Goal: Task Accomplishment & Management: Manage account settings

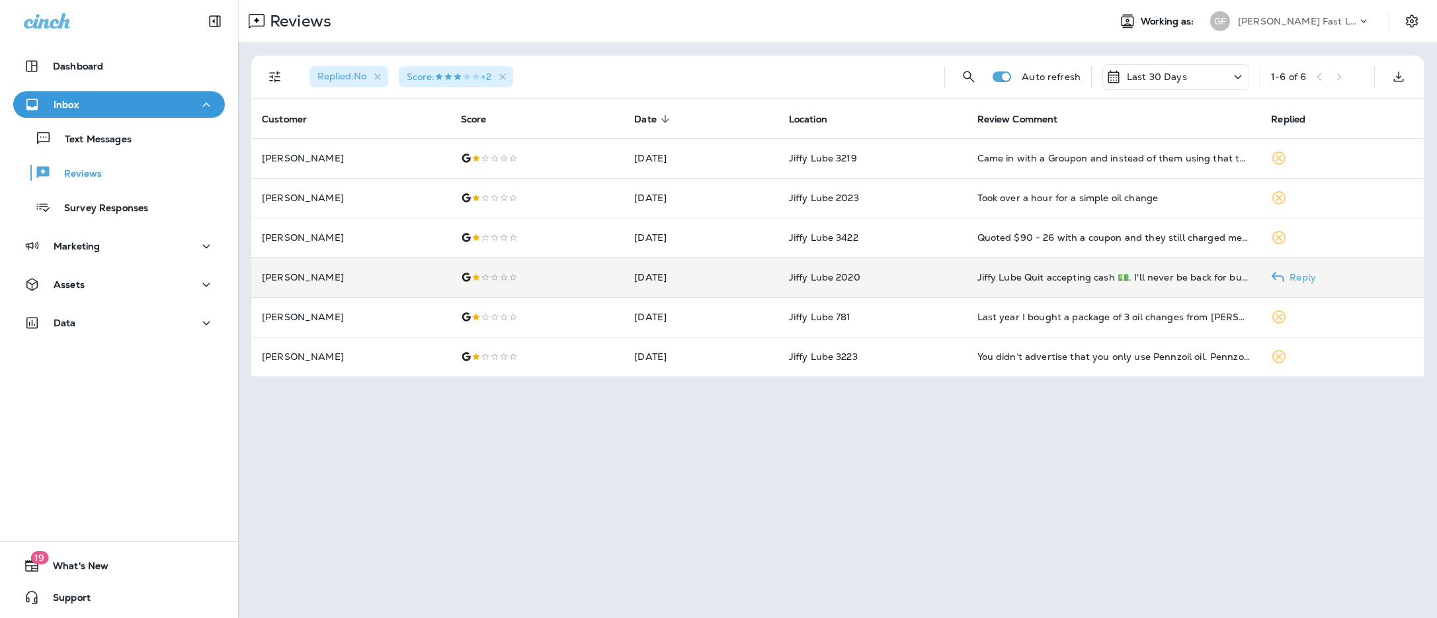
click at [940, 276] on td "Jiffy Lube 2020" at bounding box center [873, 277] width 189 height 40
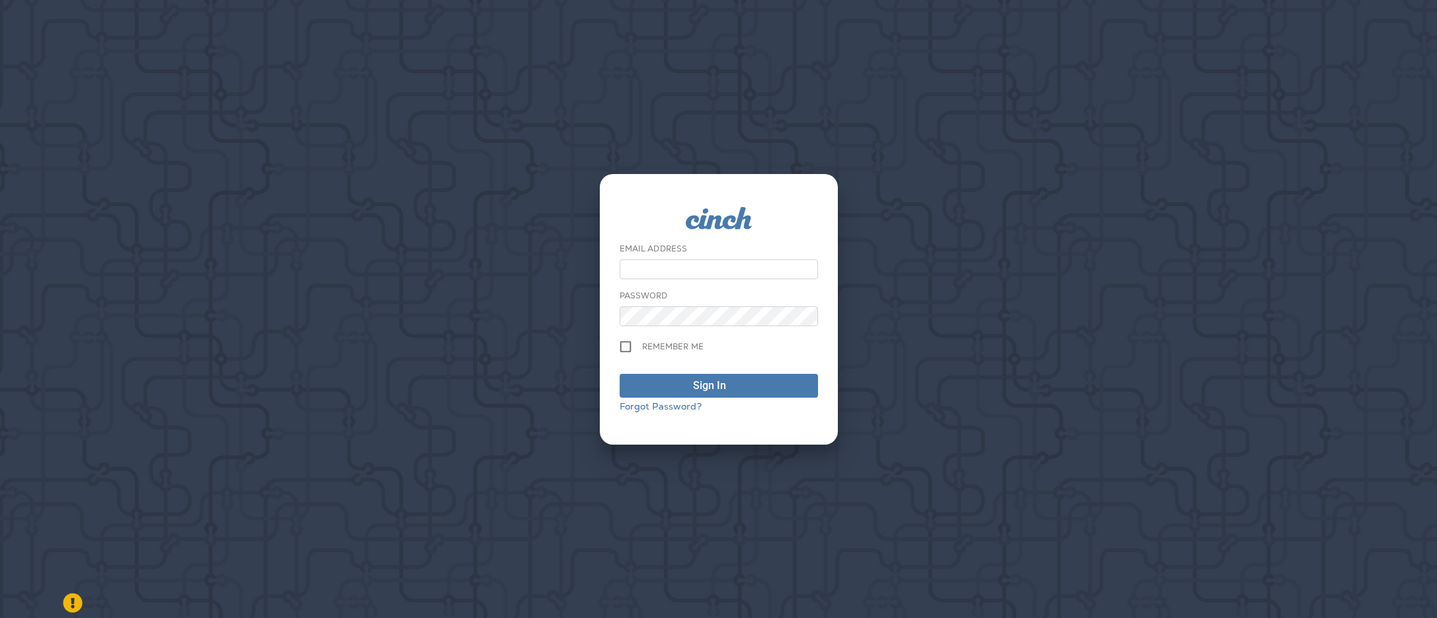
type input "**********"
click at [719, 382] on div "Sign In" at bounding box center [709, 386] width 33 height 16
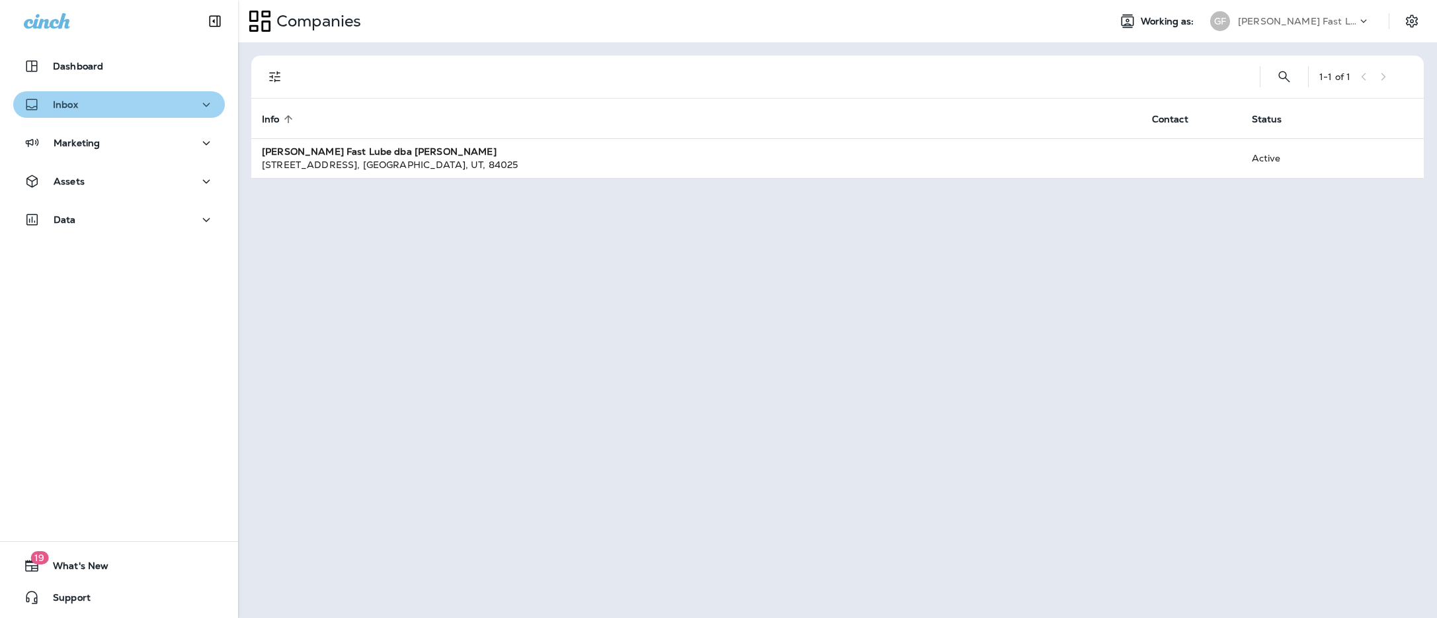
click at [96, 108] on div "Inbox" at bounding box center [119, 105] width 191 height 17
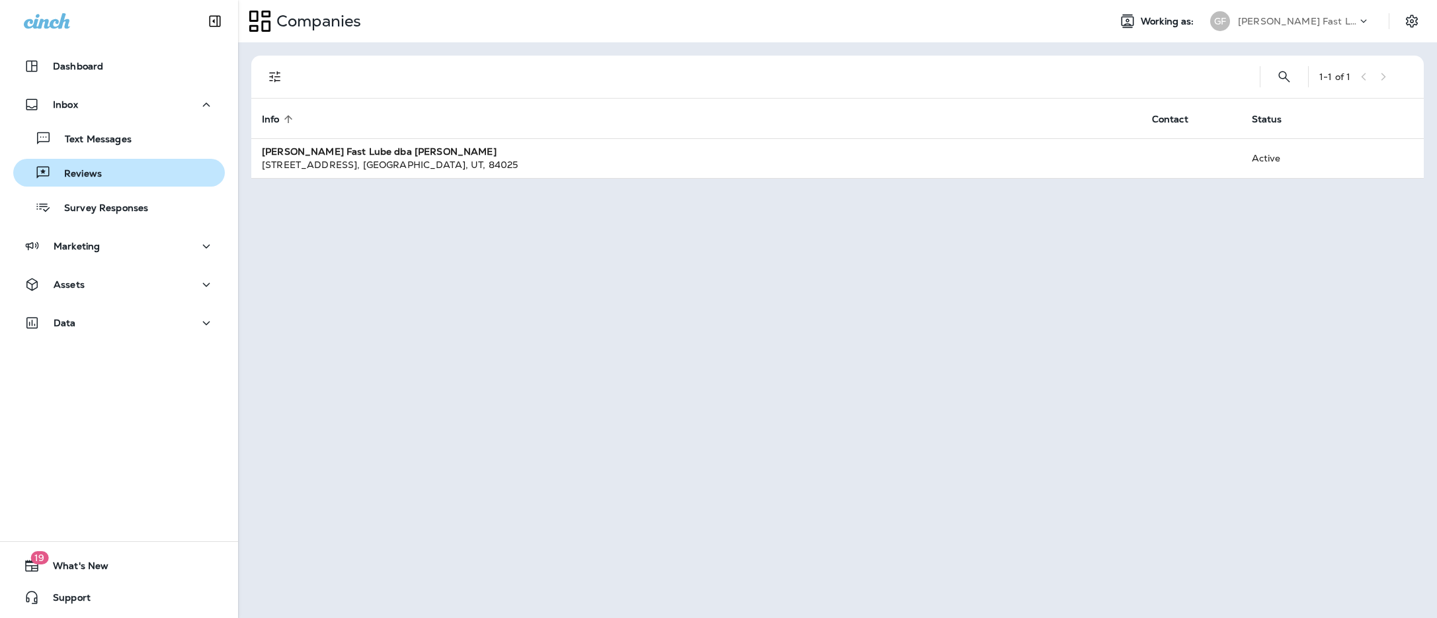
click at [102, 170] on div "Reviews" at bounding box center [119, 173] width 201 height 20
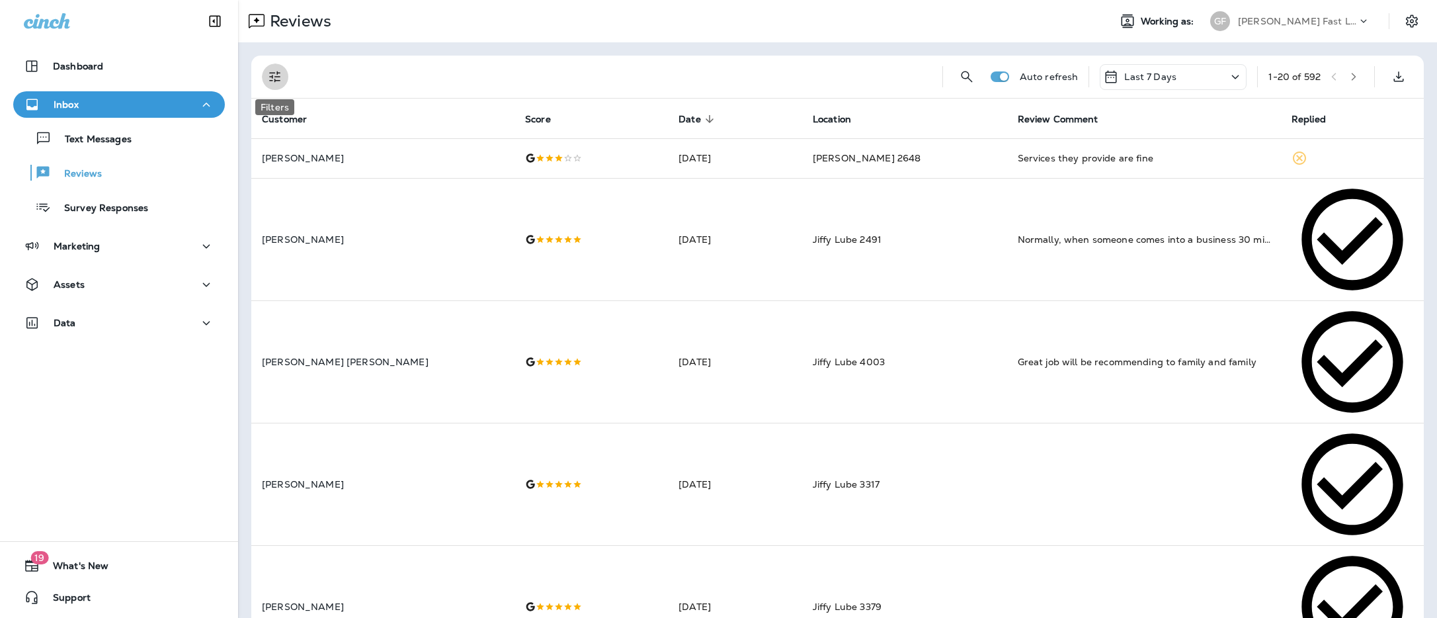
click at [275, 75] on icon "Filters" at bounding box center [275, 77] width 16 height 16
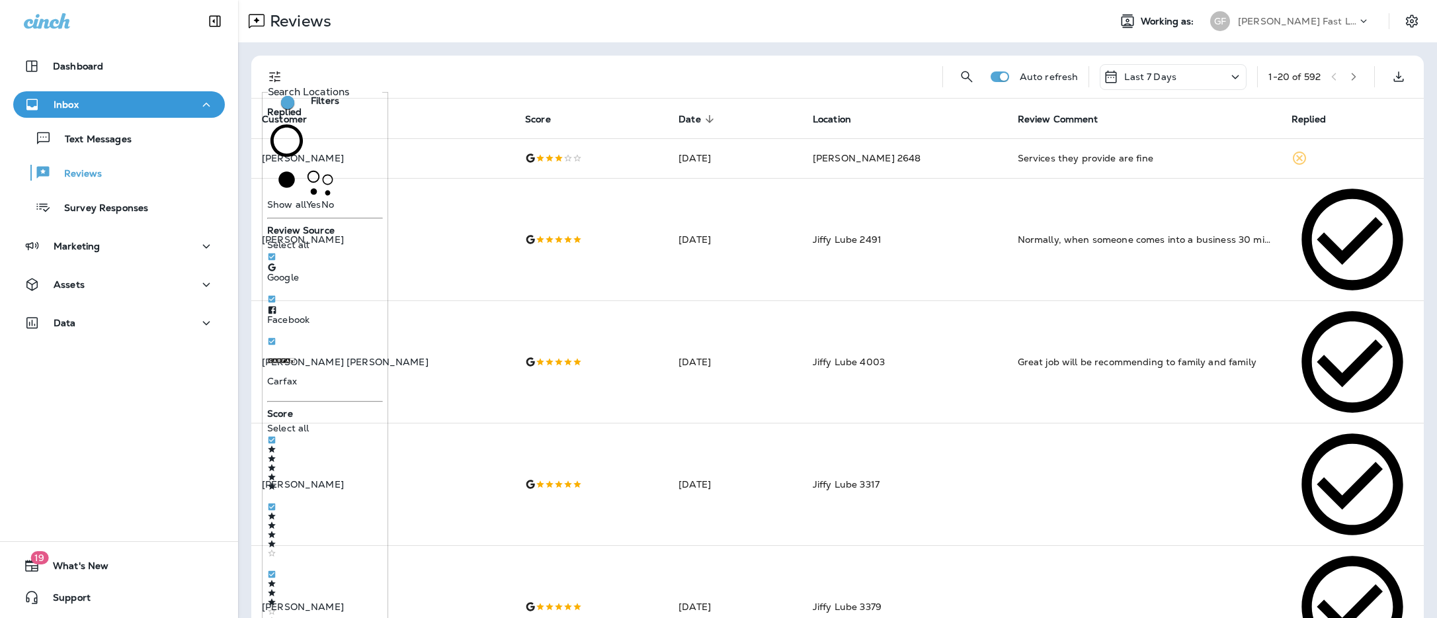
click at [321, 198] on span "No" at bounding box center [327, 204] width 13 height 12
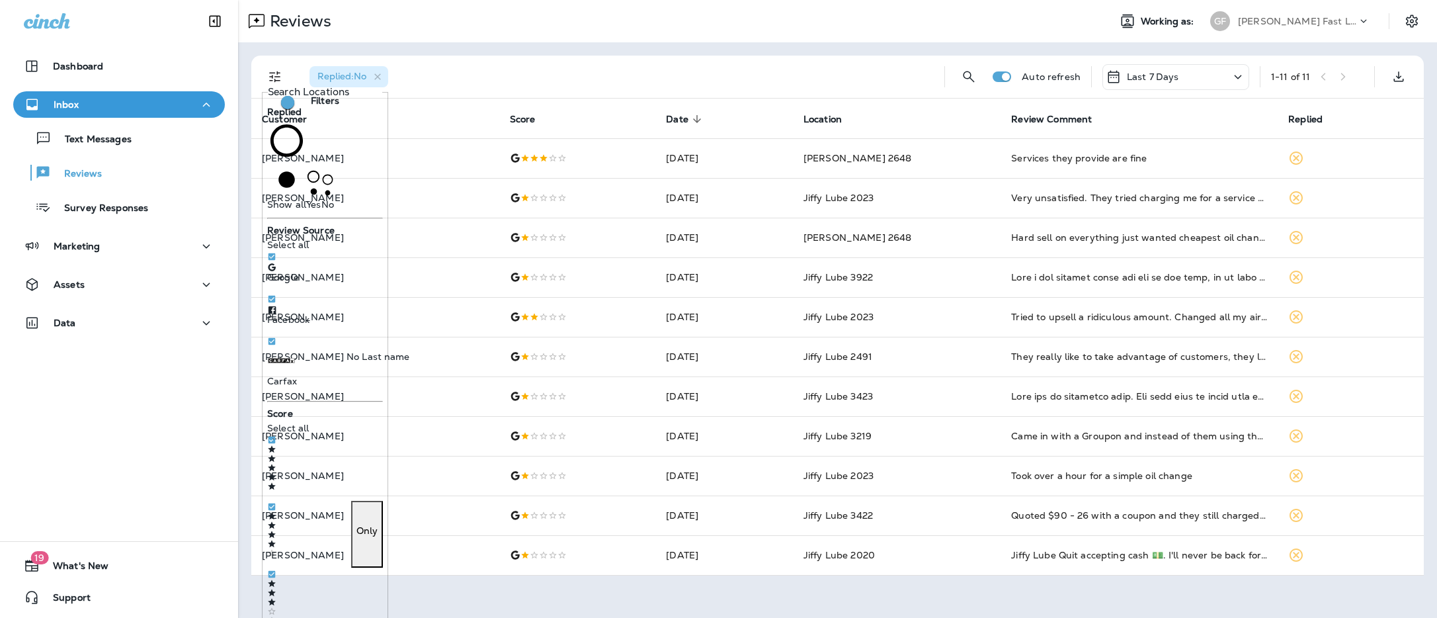
click at [277, 511] on p at bounding box center [271, 534] width 9 height 46
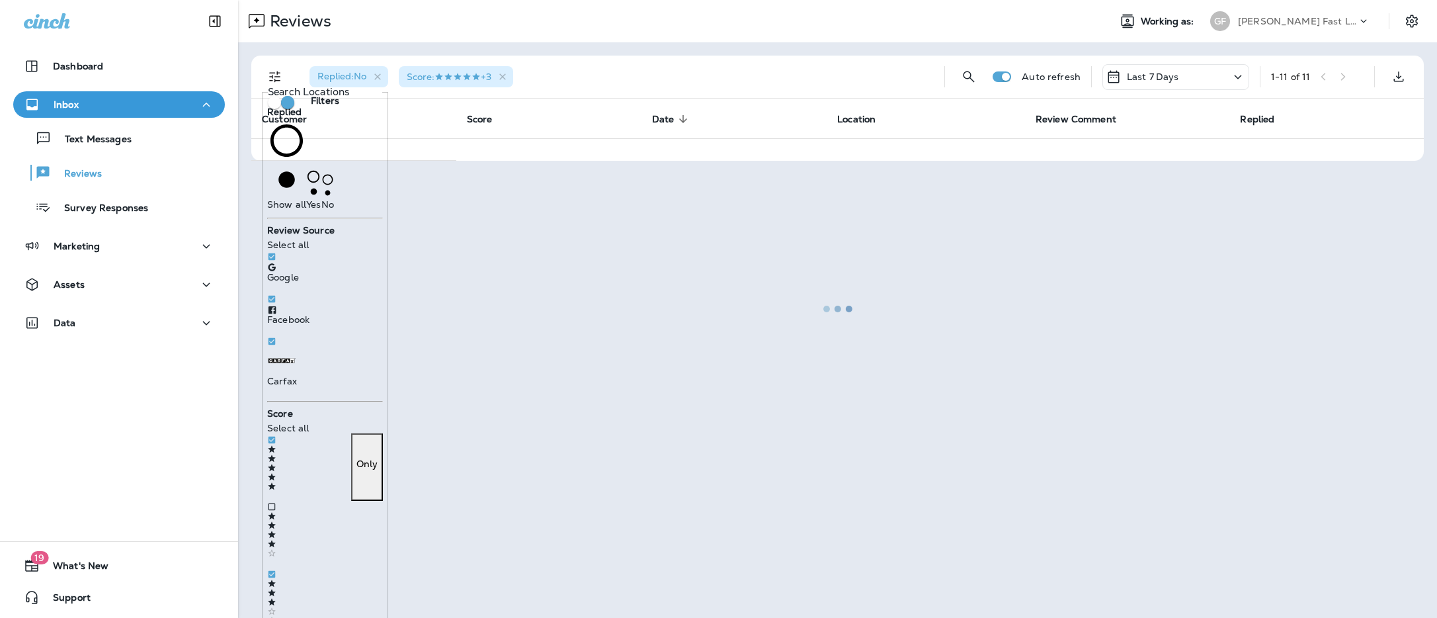
click at [277, 445] on p at bounding box center [271, 468] width 9 height 46
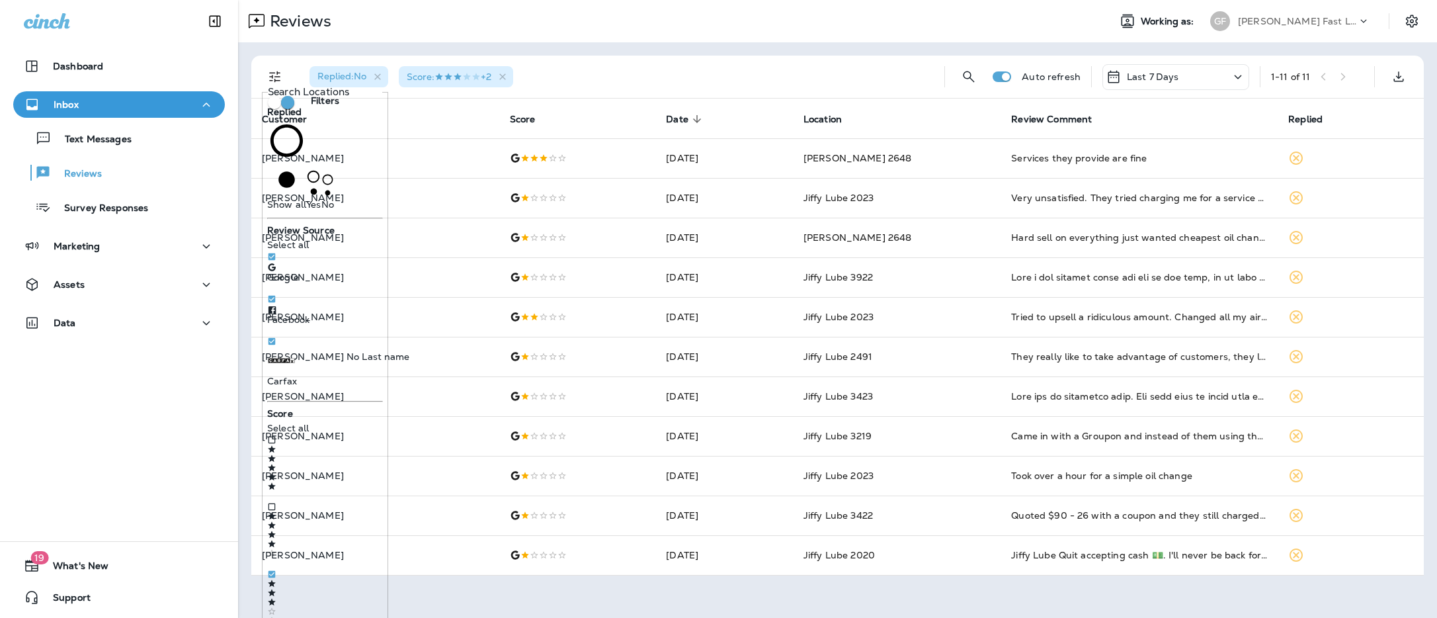
click at [617, 65] on div "Replied : No Score : +2" at bounding box center [616, 77] width 635 height 42
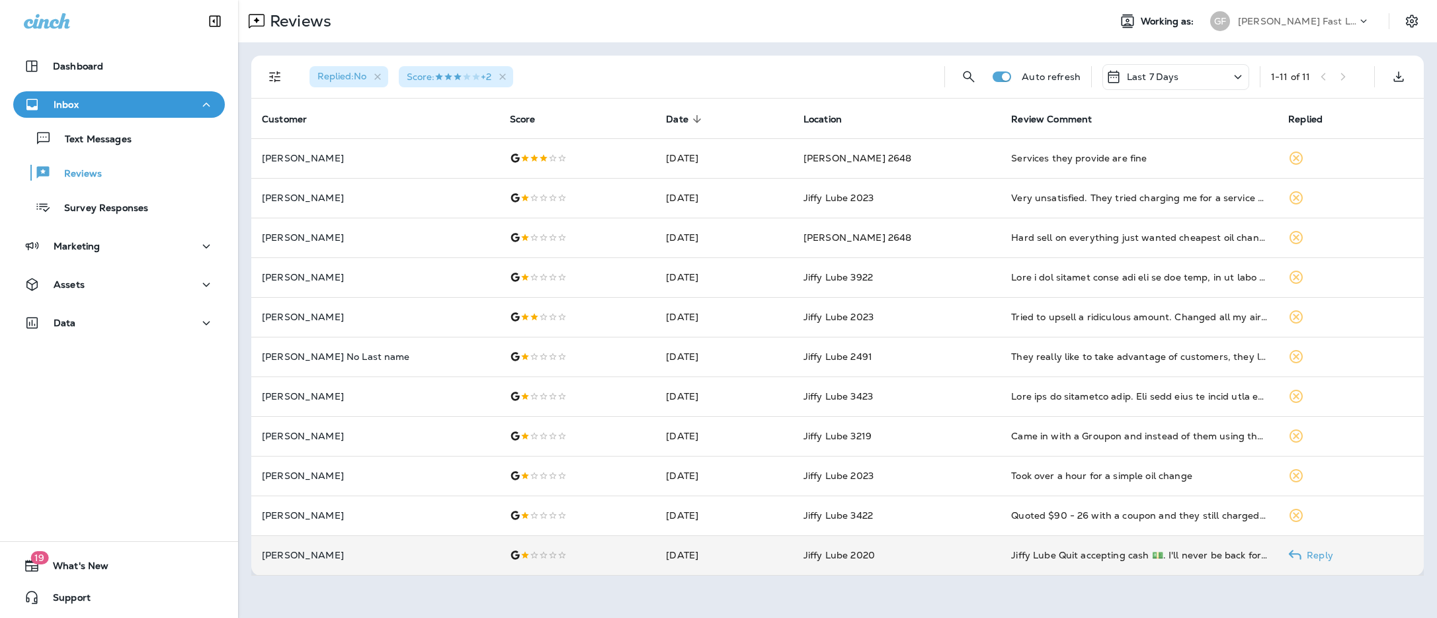
click at [731, 556] on td "[DATE]" at bounding box center [725, 555] width 138 height 40
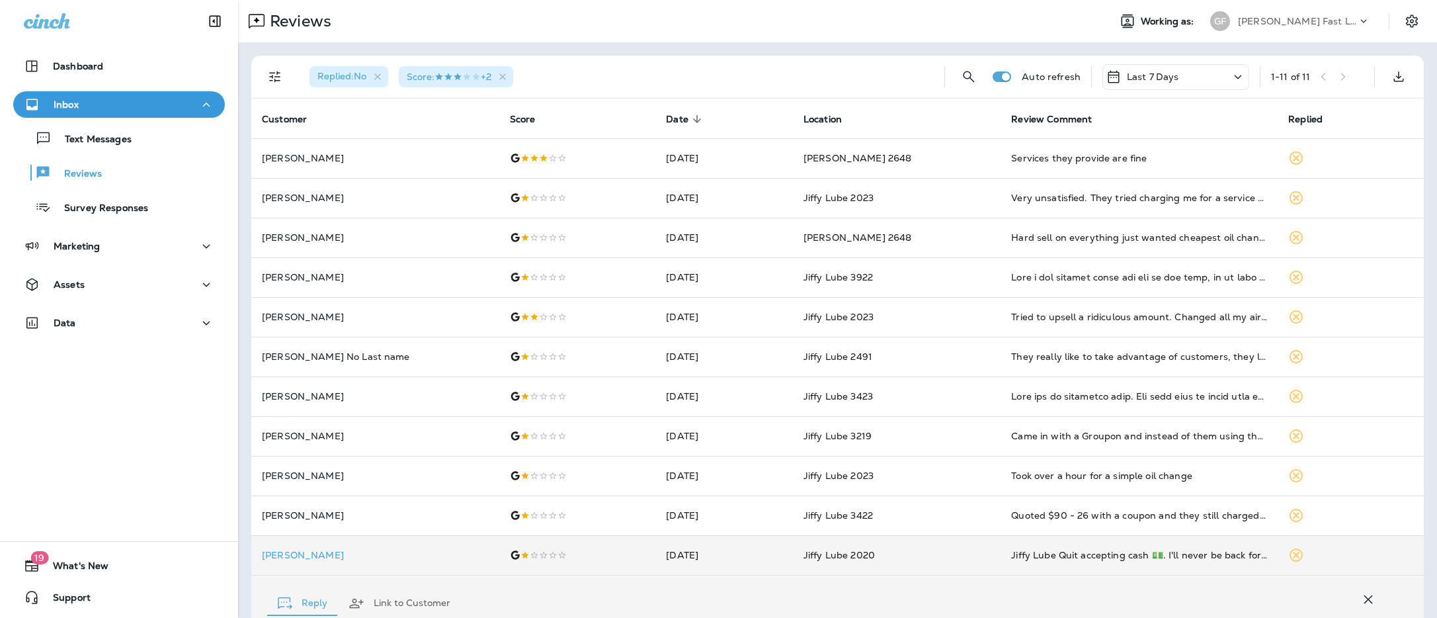
scroll to position [263, 0]
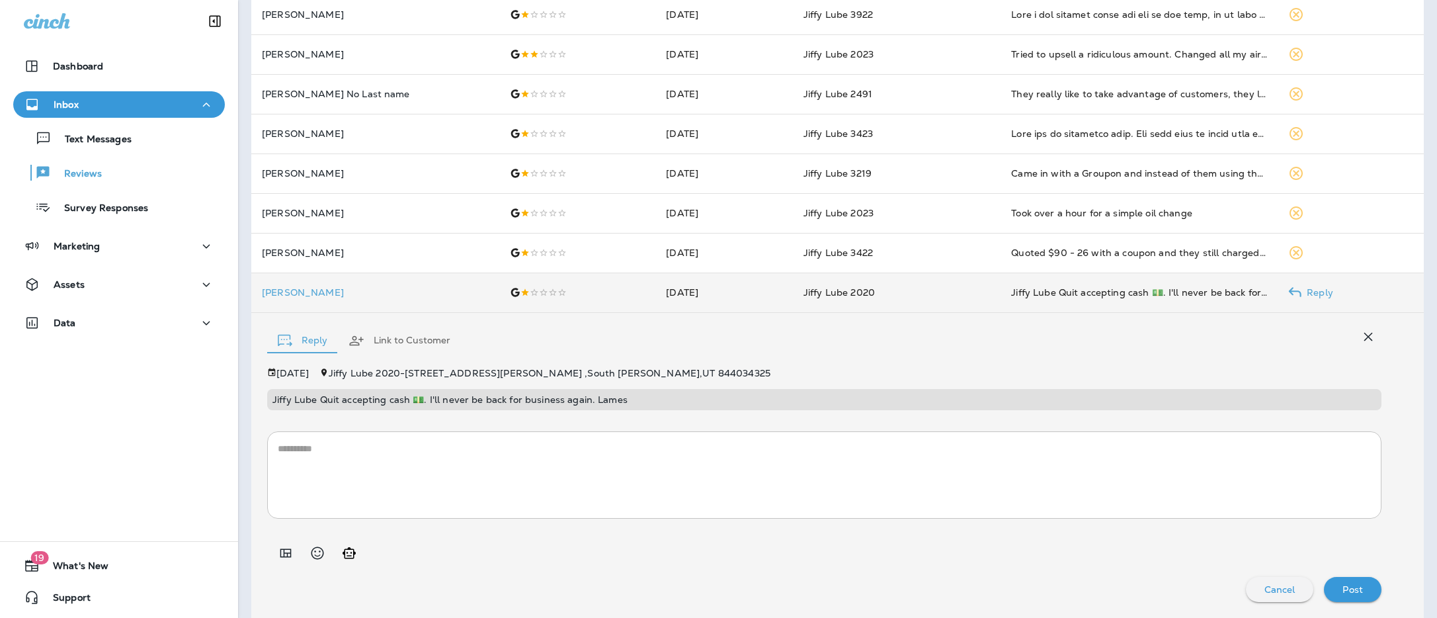
click at [905, 293] on td "Jiffy Lube 2020" at bounding box center [897, 293] width 208 height 40
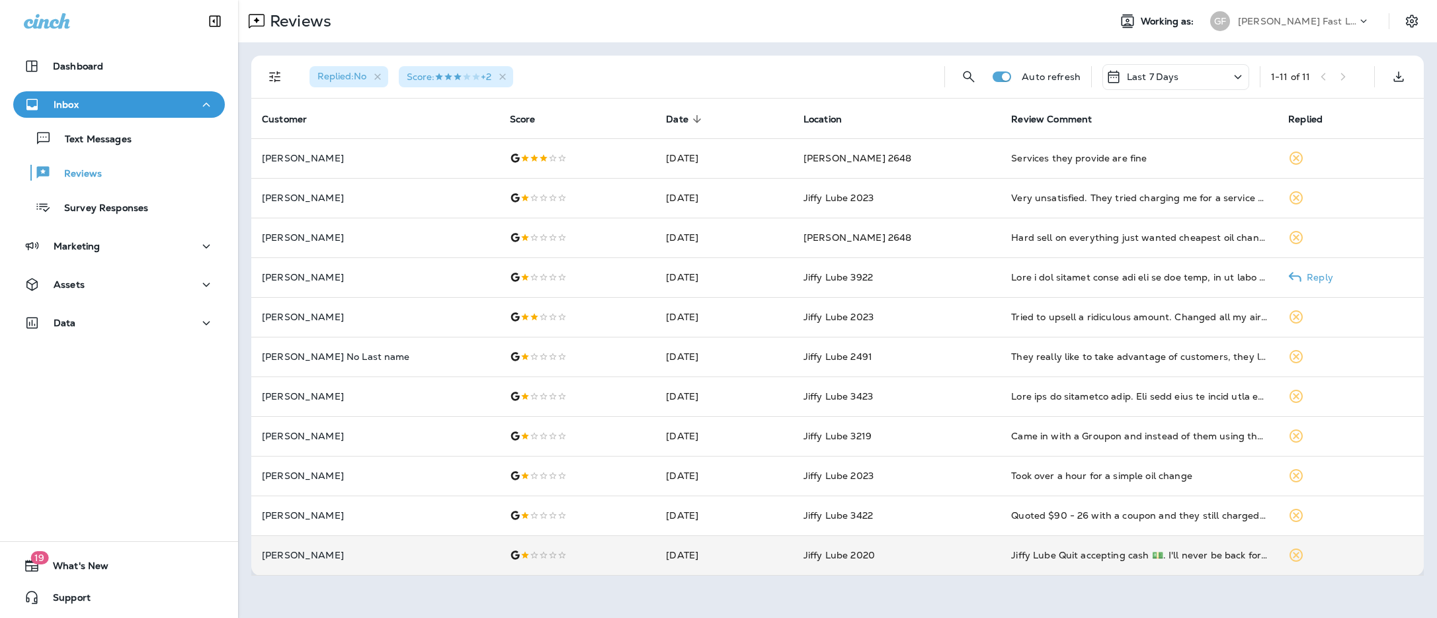
scroll to position [0, 0]
click at [935, 554] on td "Jiffy Lube 2020" at bounding box center [897, 555] width 208 height 40
